Goal: Information Seeking & Learning: Learn about a topic

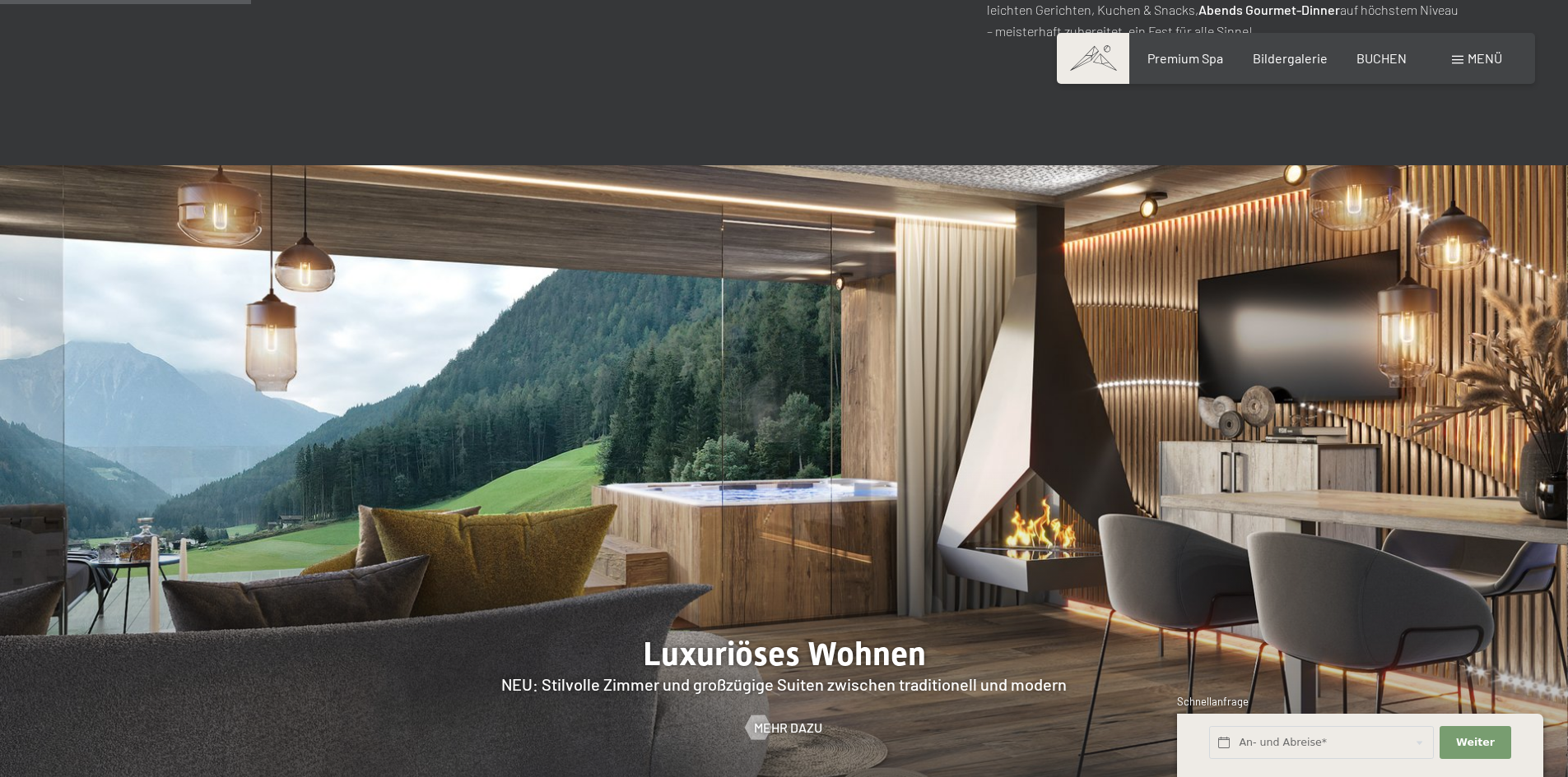
scroll to position [1481, 0]
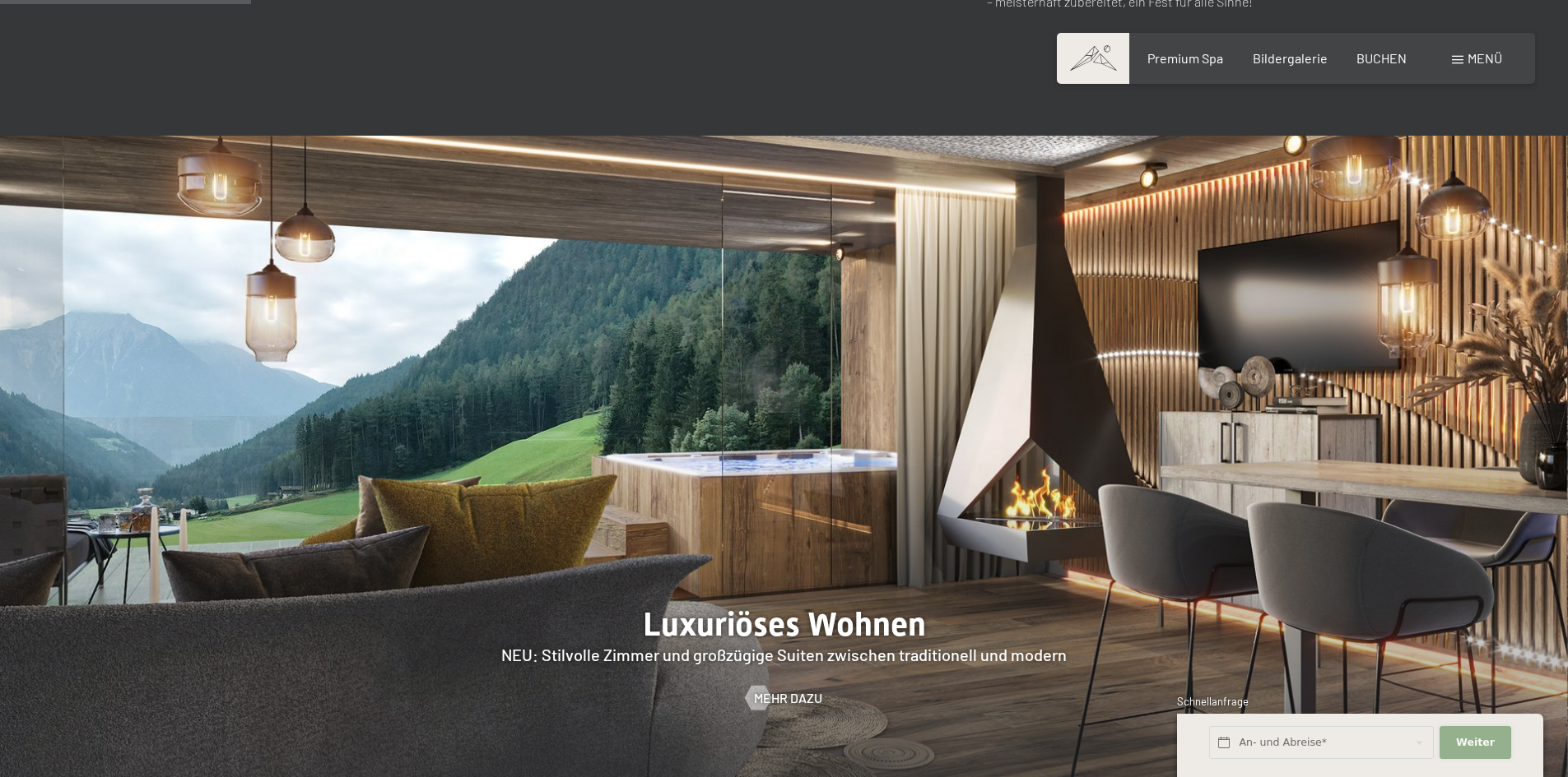
click at [1470, 736] on span "Weiter" at bounding box center [1475, 742] width 39 height 14
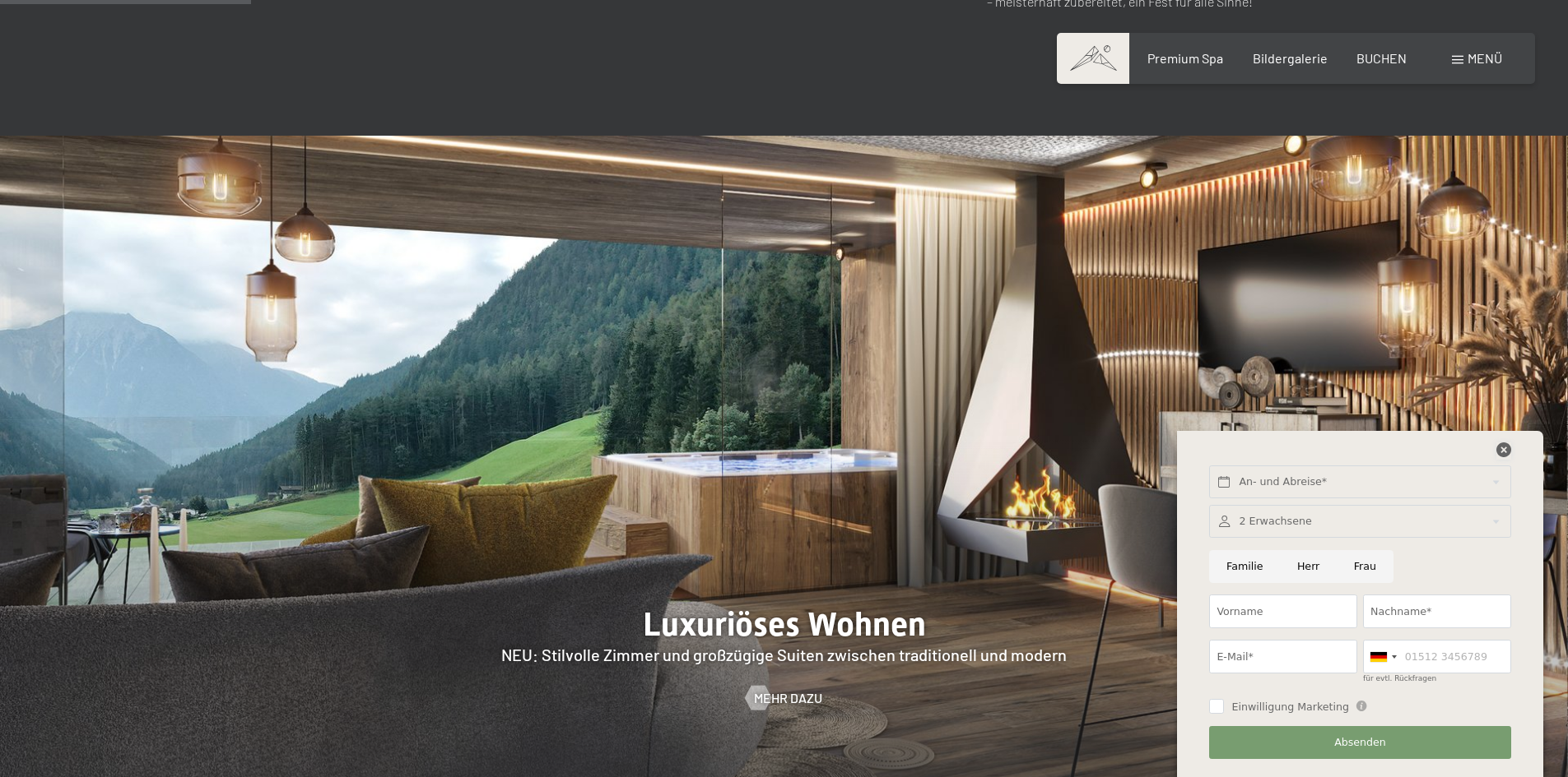
click at [1501, 454] on icon at bounding box center [1502, 449] width 14 height 14
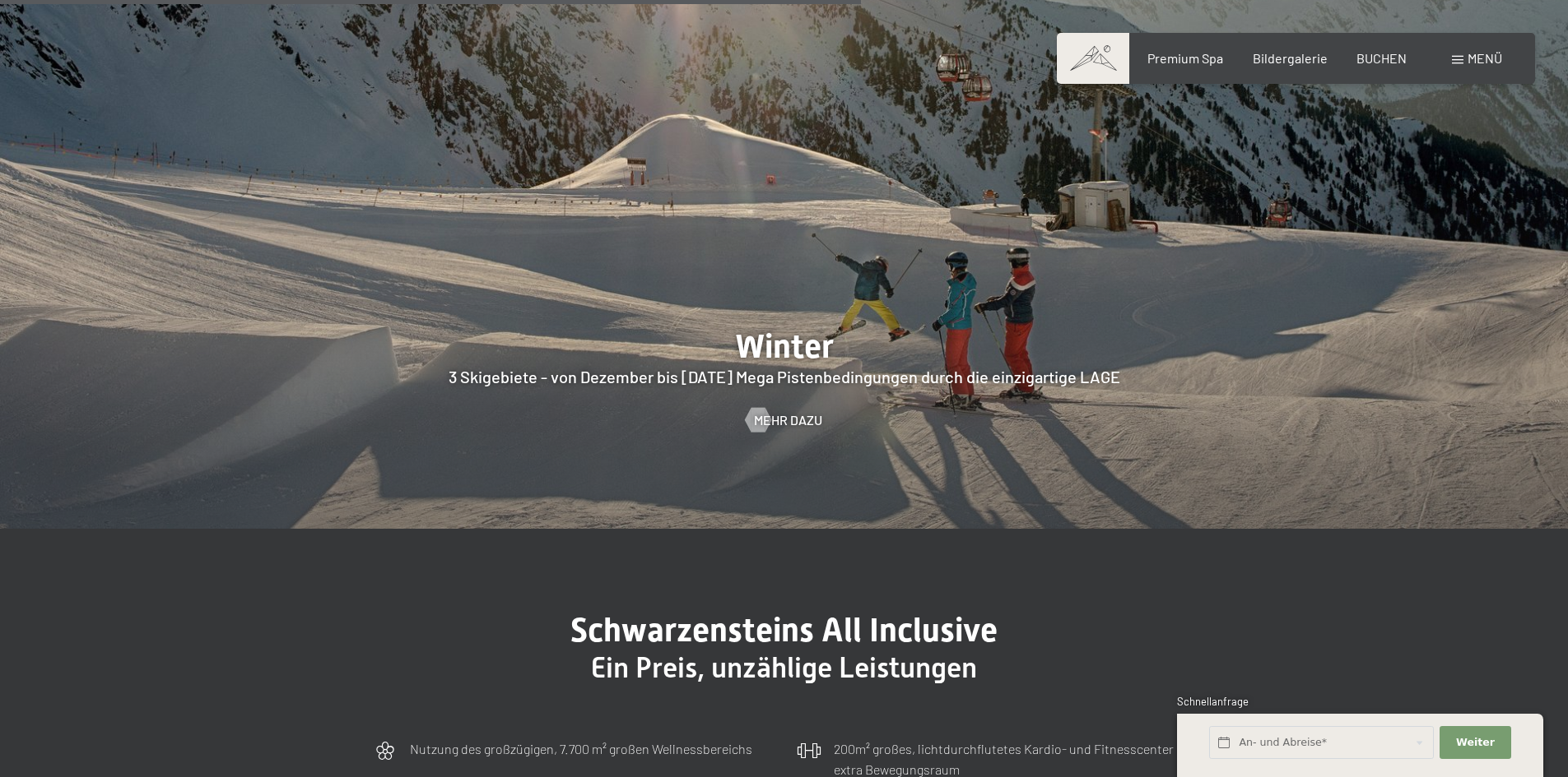
scroll to position [4854, 0]
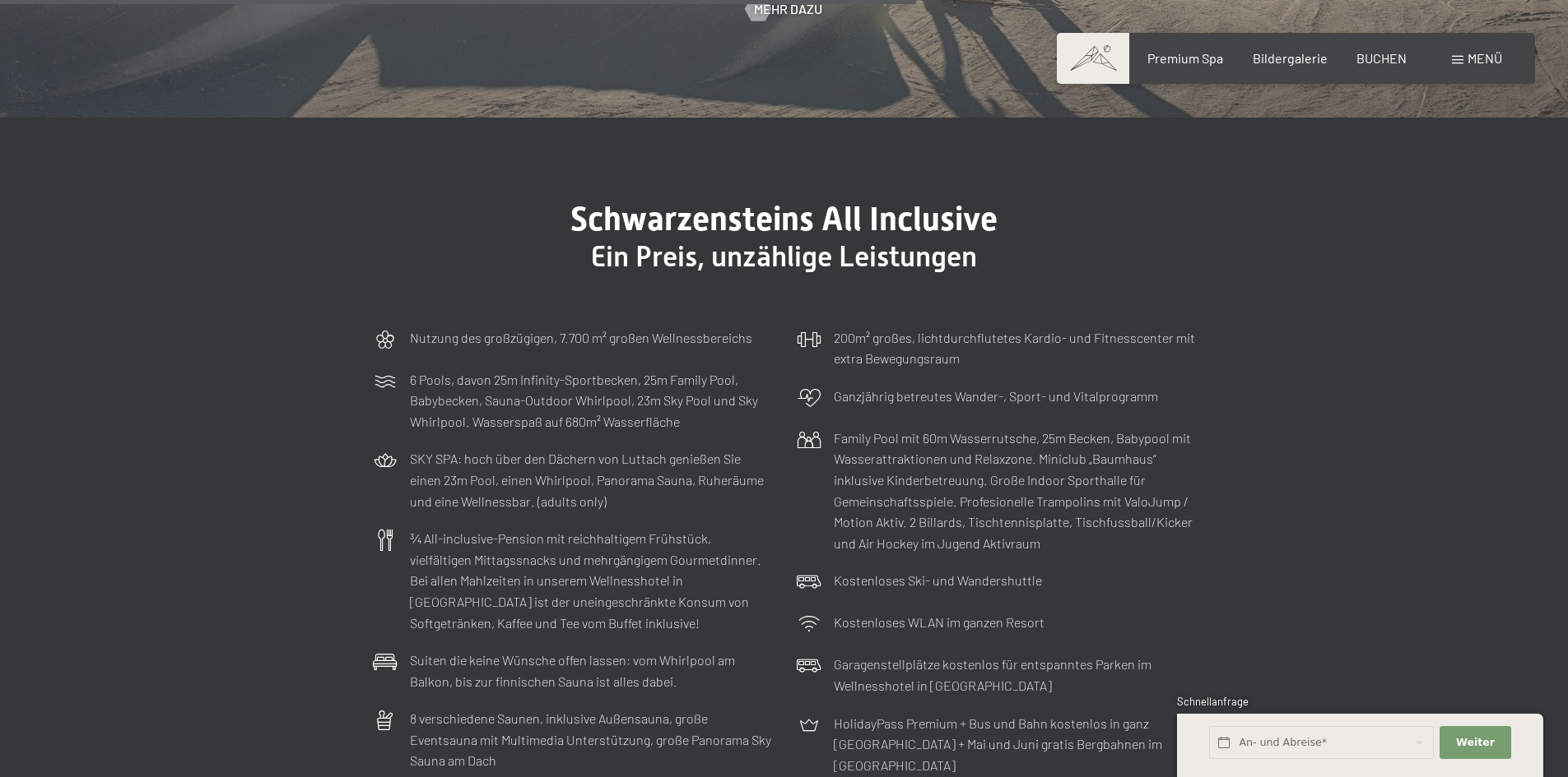
click at [1474, 49] on div "Menü" at bounding box center [1476, 58] width 50 height 18
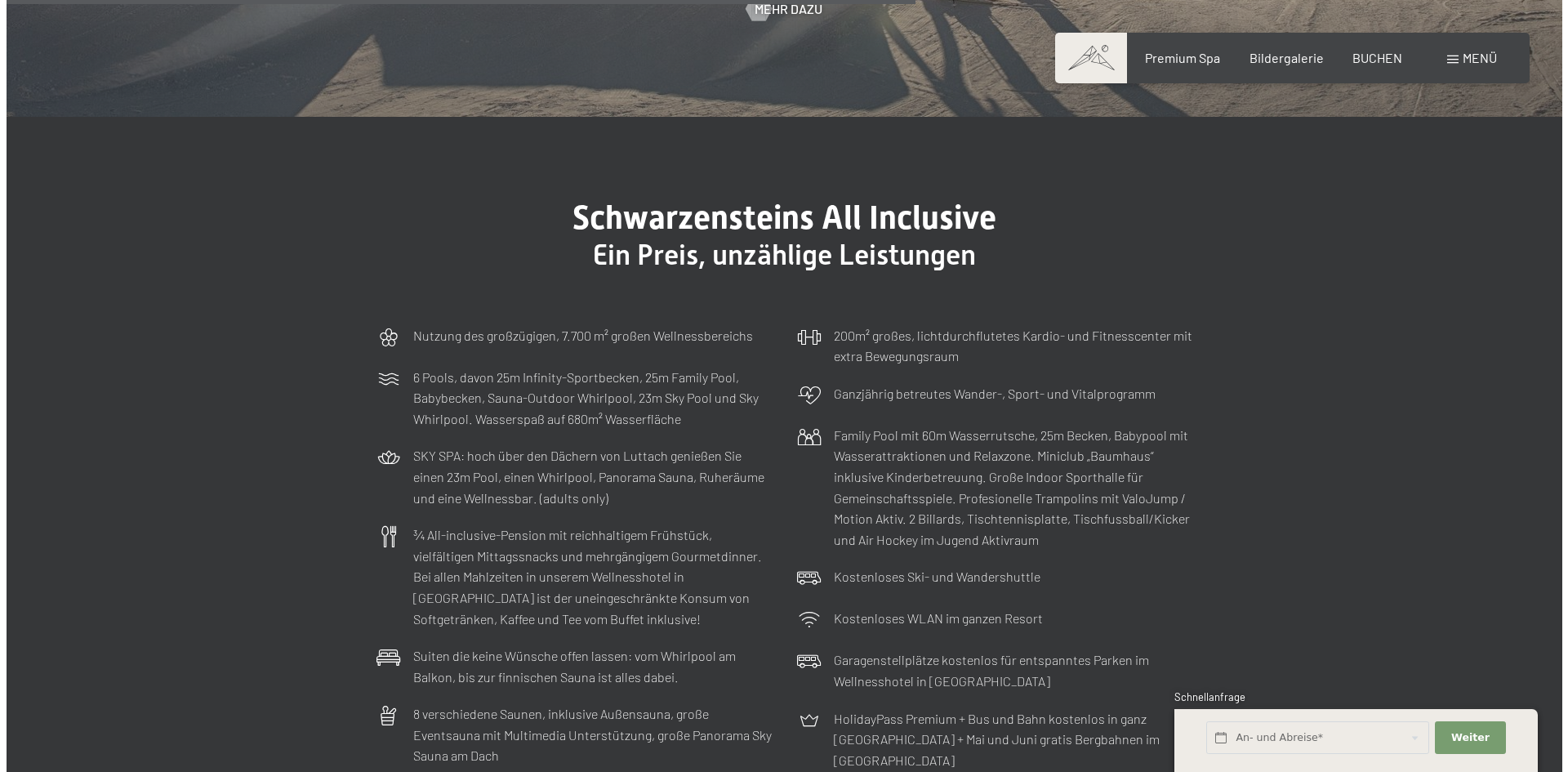
scroll to position [4844, 0]
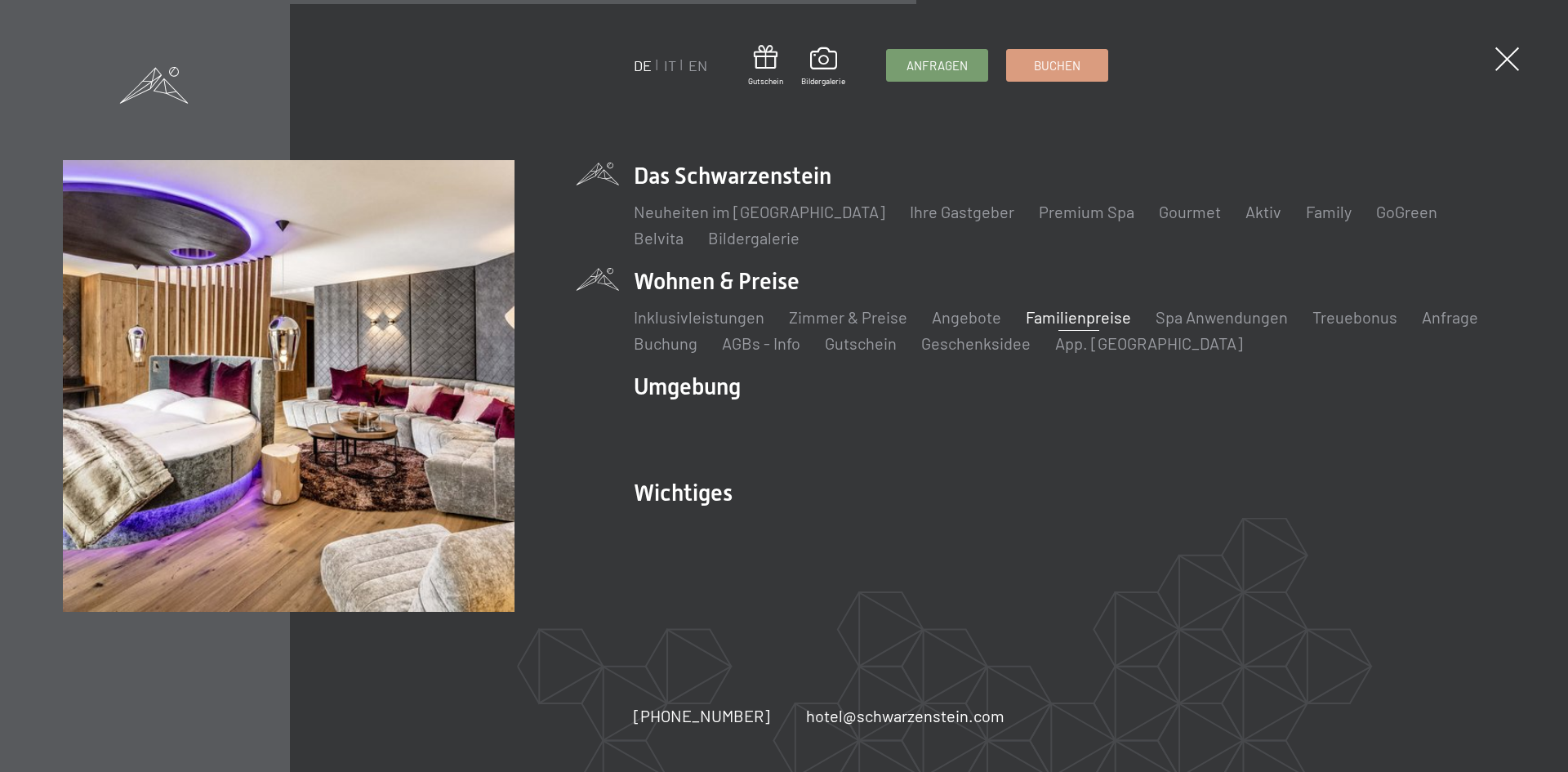
click at [1101, 325] on link "Familienpreise" at bounding box center [1079, 317] width 105 height 19
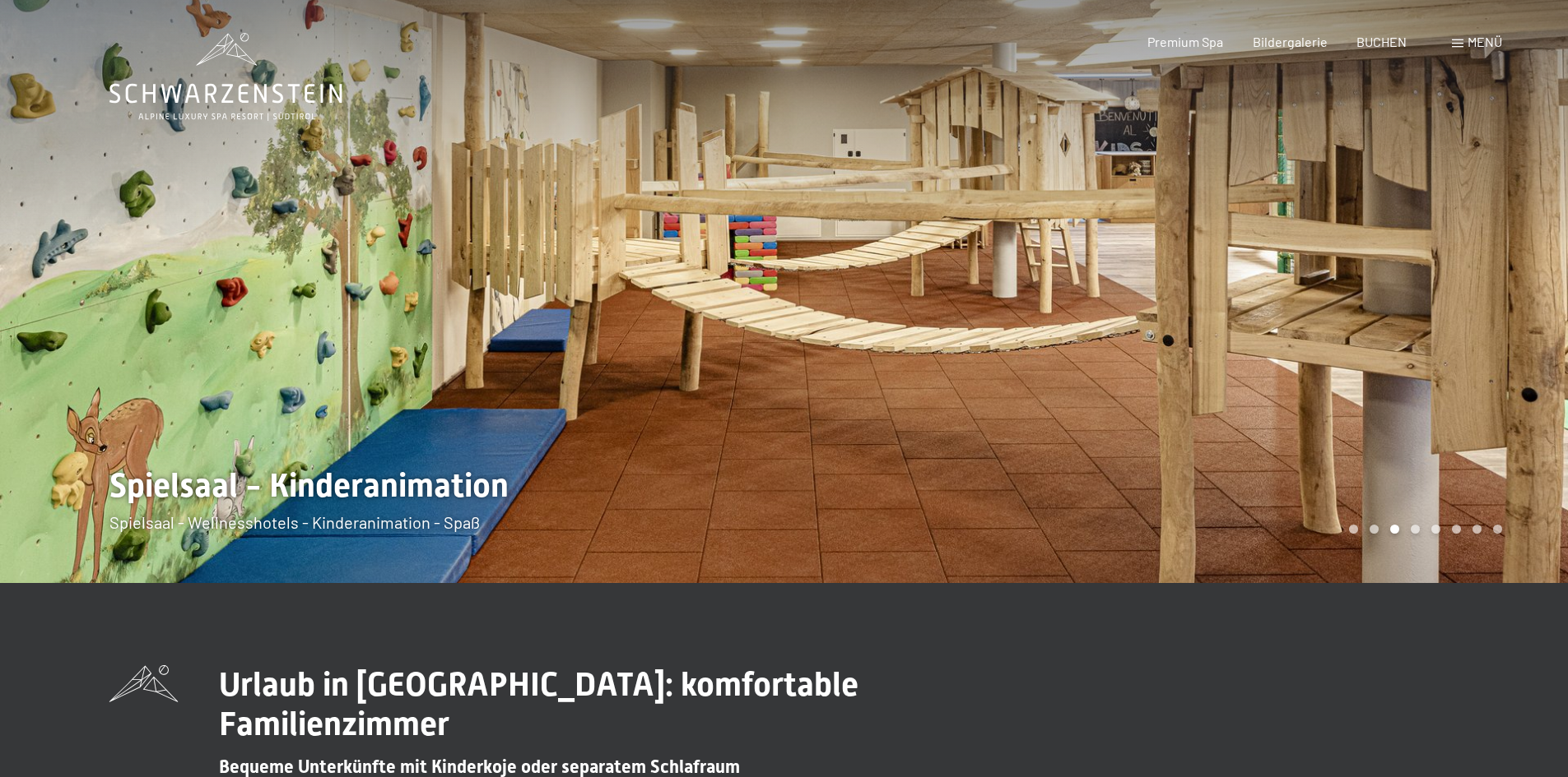
click at [1388, 446] on div at bounding box center [1176, 291] width 784 height 583
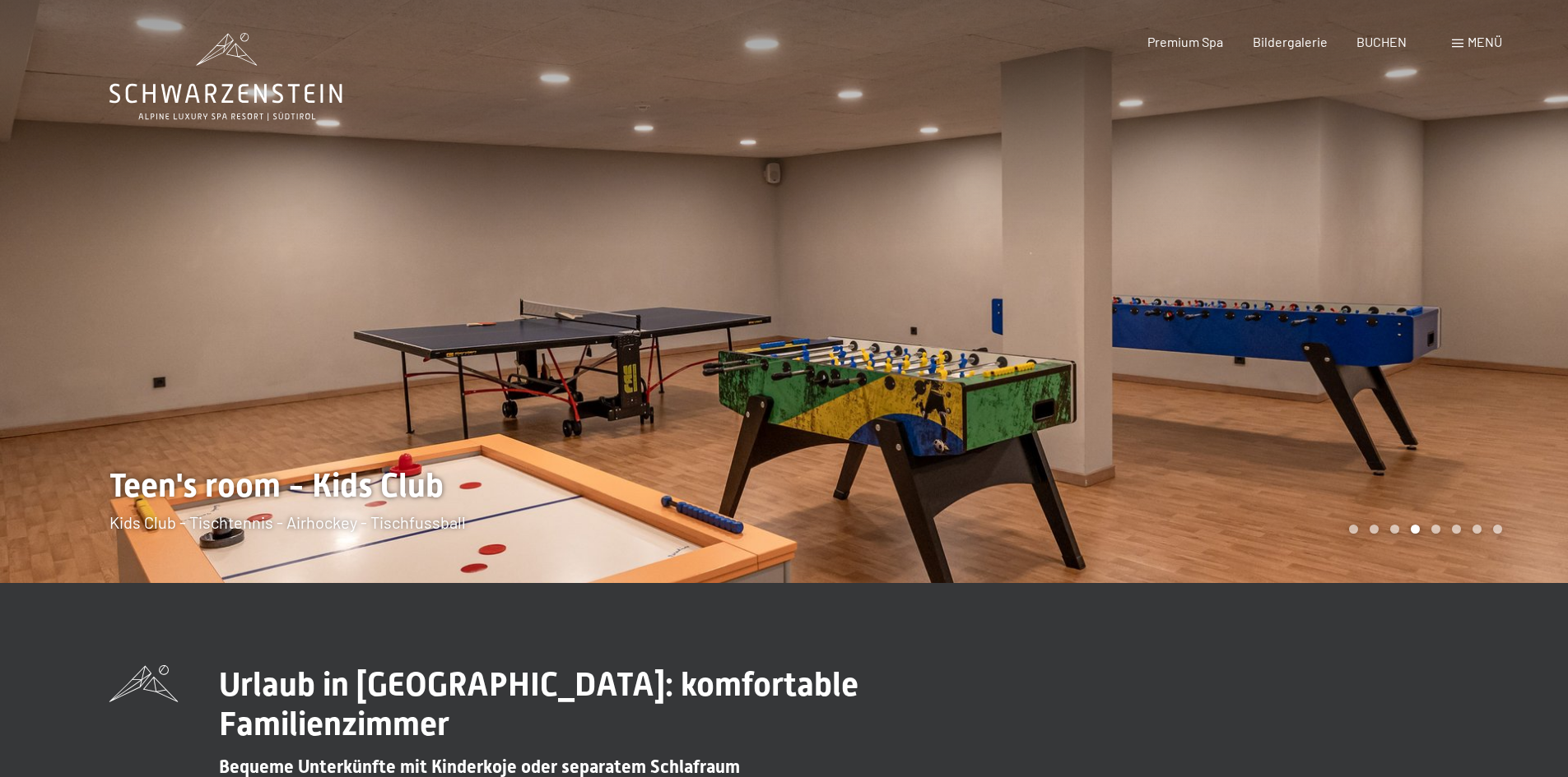
click at [1344, 351] on div at bounding box center [1176, 291] width 784 height 583
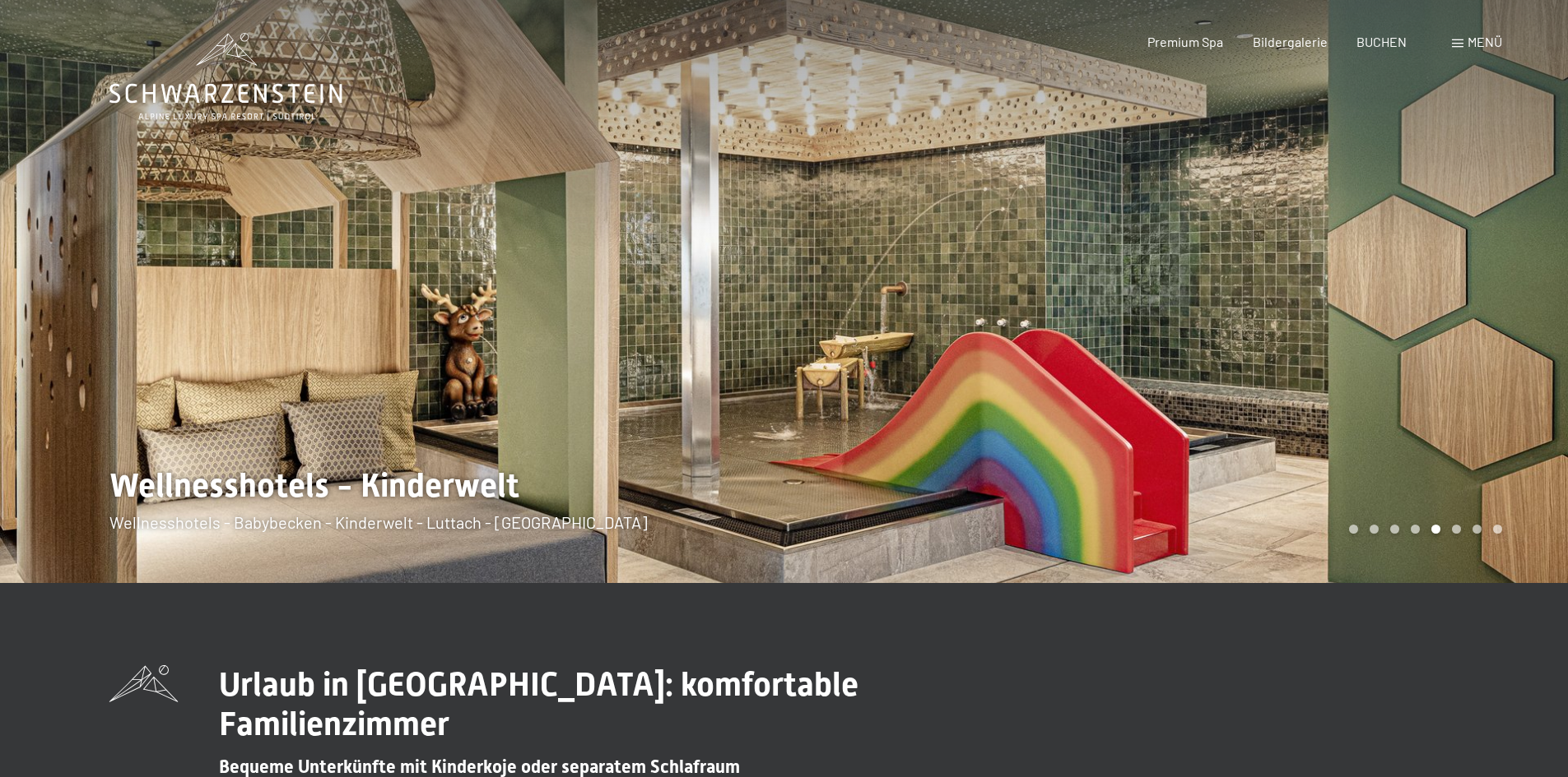
click at [1344, 352] on div at bounding box center [1176, 291] width 784 height 583
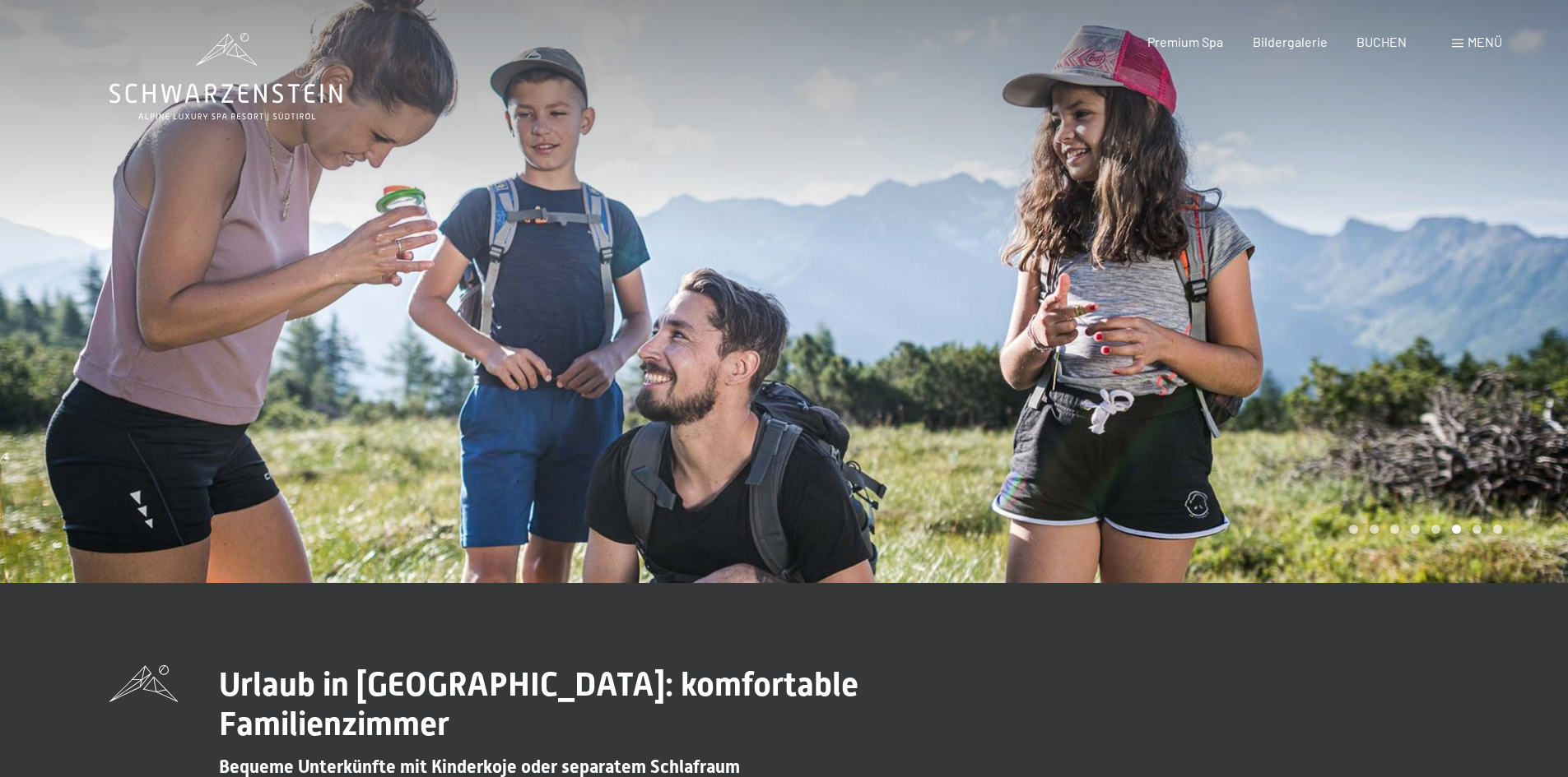
click at [1350, 319] on div at bounding box center [1176, 291] width 784 height 583
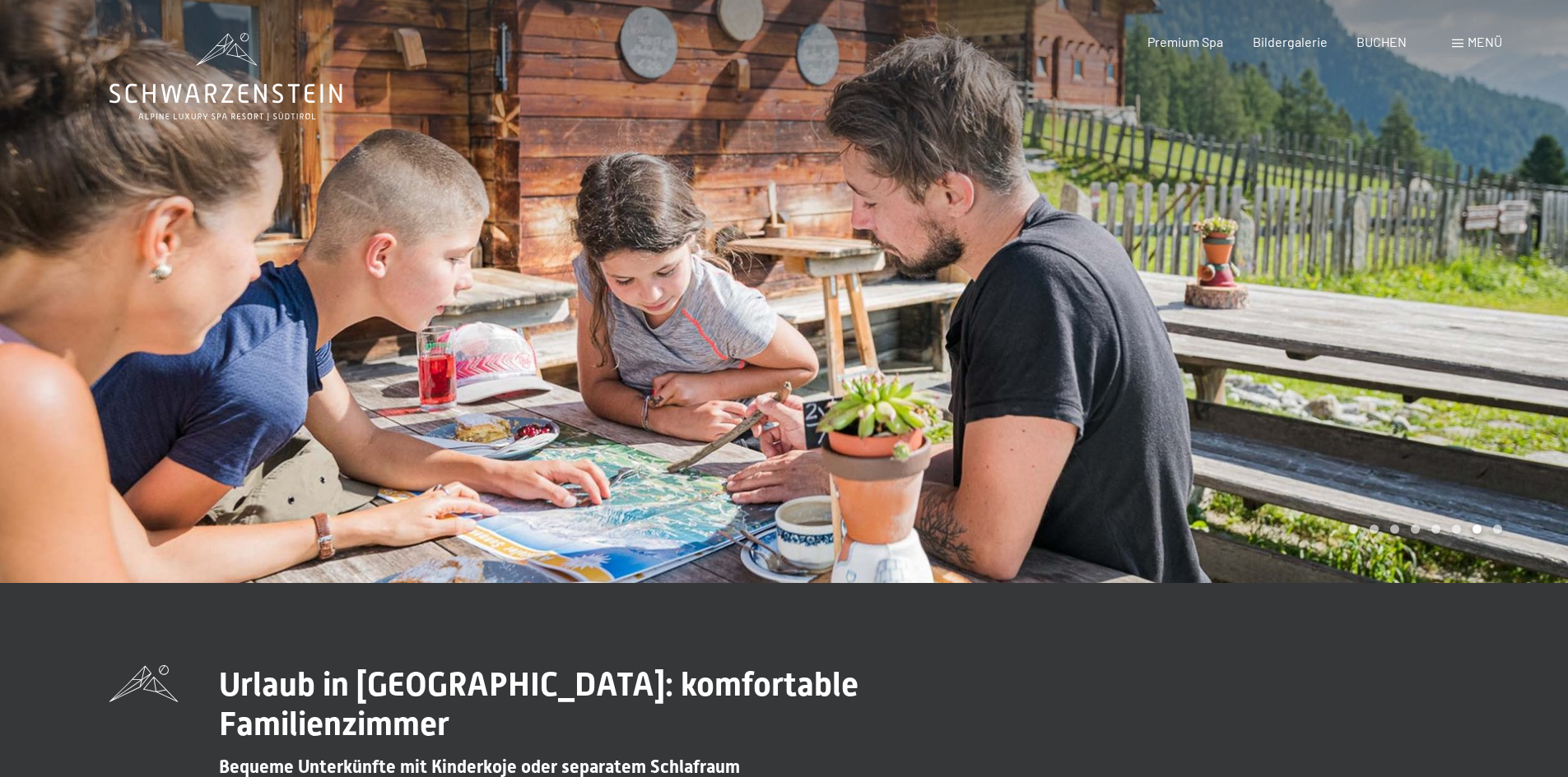
click at [1348, 325] on div at bounding box center [1176, 291] width 784 height 583
